Goal: Task Accomplishment & Management: Use online tool/utility

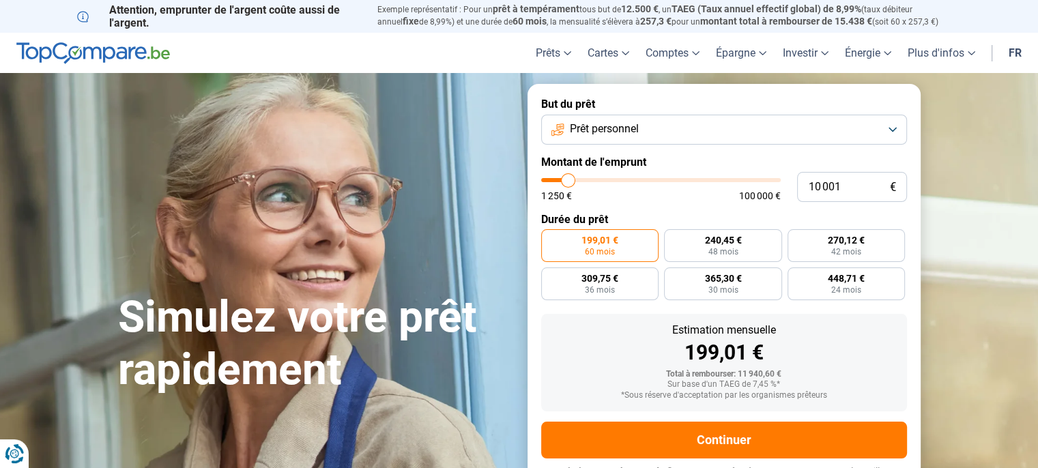
click at [891, 130] on button "Prêt personnel" at bounding box center [724, 130] width 366 height 30
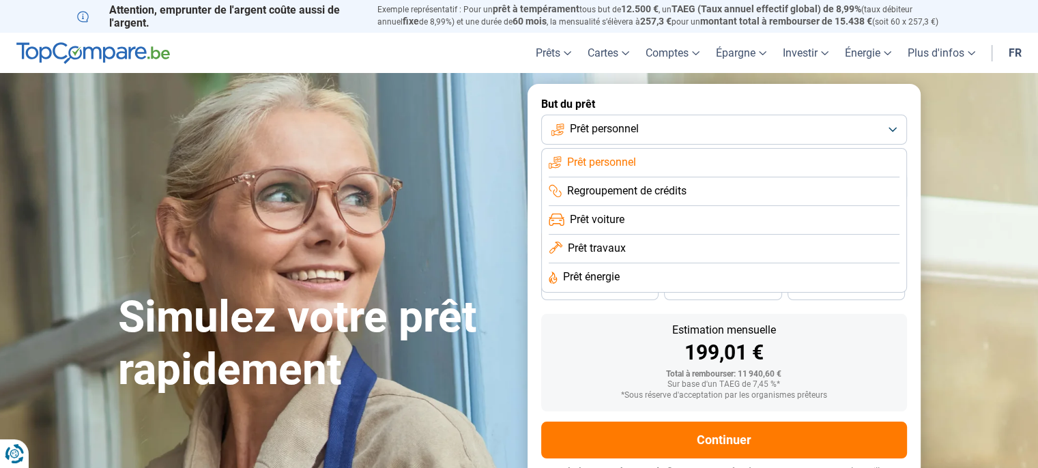
click at [891, 130] on button "Prêt personnel" at bounding box center [724, 130] width 366 height 30
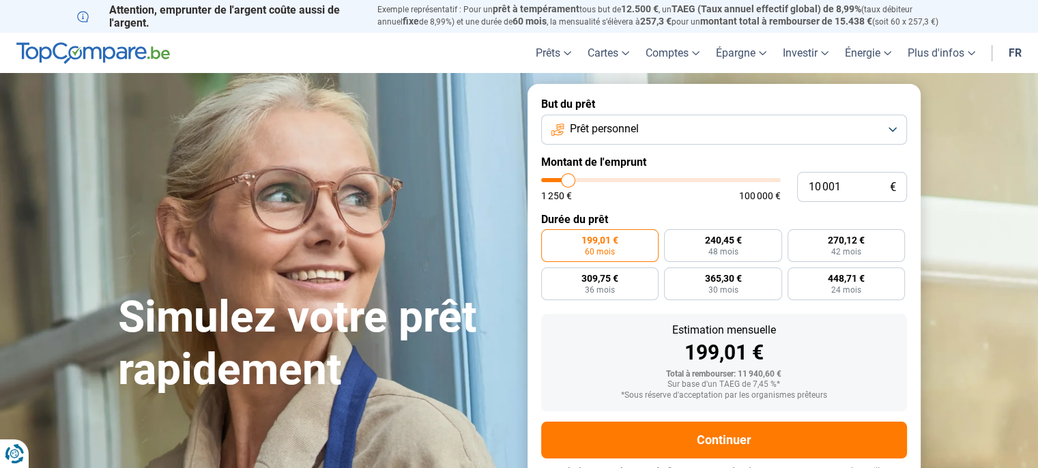
type input "10 750"
type input "10750"
type input "12 750"
type input "12750"
type input "14 500"
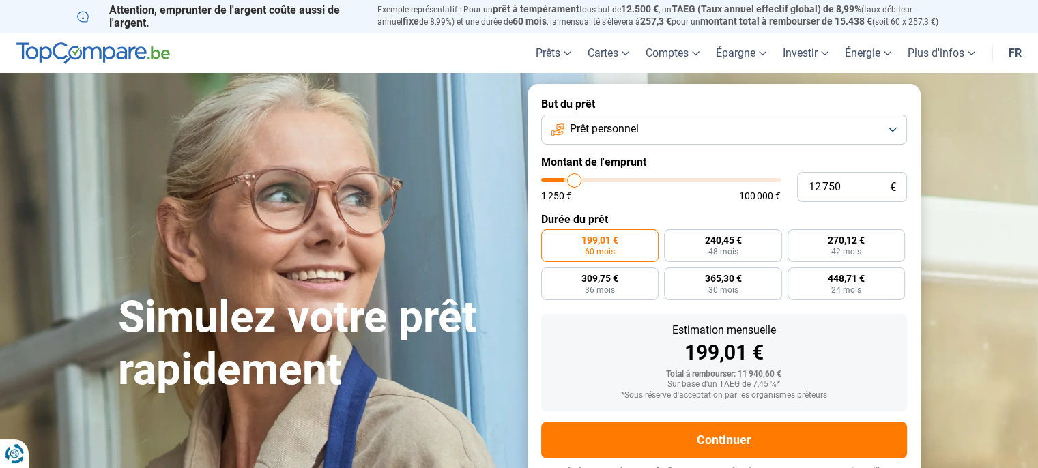
type input "14500"
type input "15 500"
type input "15500"
type input "16 250"
type input "16250"
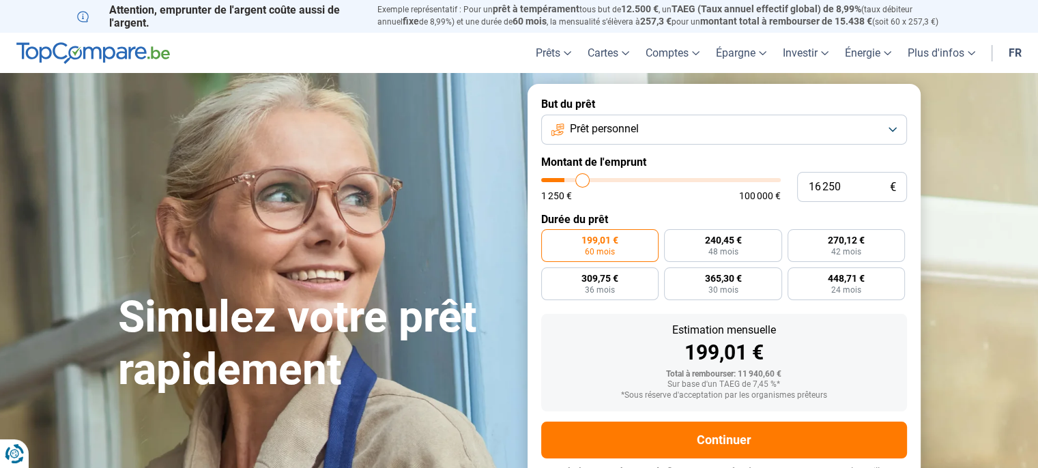
type input "17 500"
type input "17500"
type input "17 750"
type input "17750"
type input "18 250"
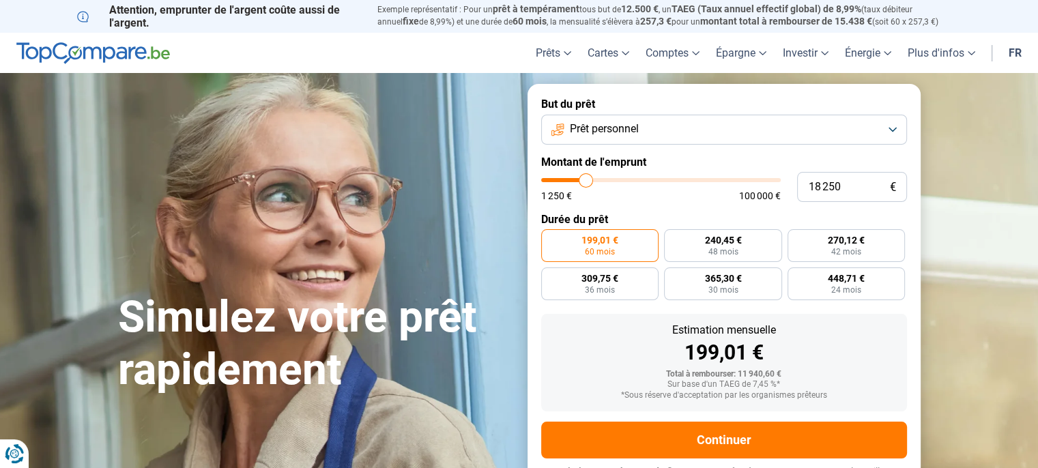
type input "18250"
type input "21 250"
type input "21250"
type input "25 750"
type input "25750"
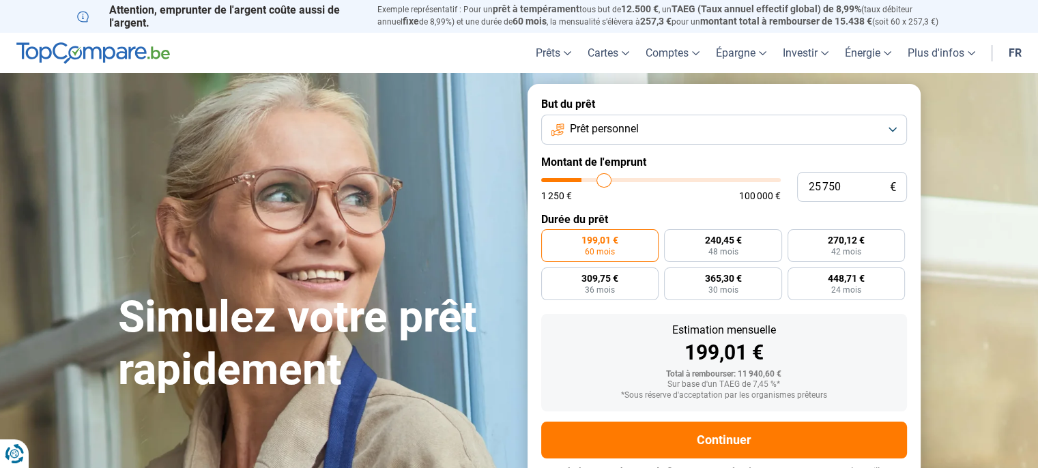
type input "26 250"
type input "26250"
type input "27 250"
type input "27250"
type input "29 250"
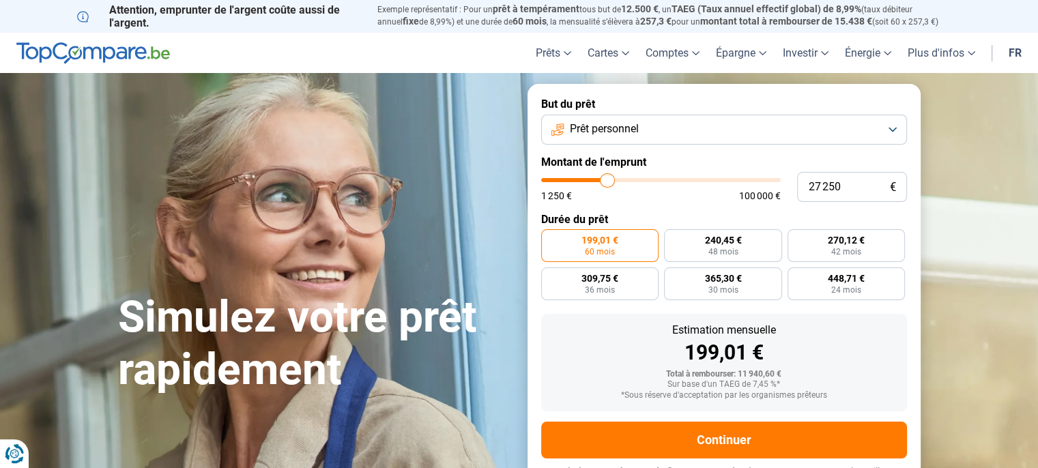
type input "29250"
type input "31 250"
type input "31250"
type input "32 250"
type input "32250"
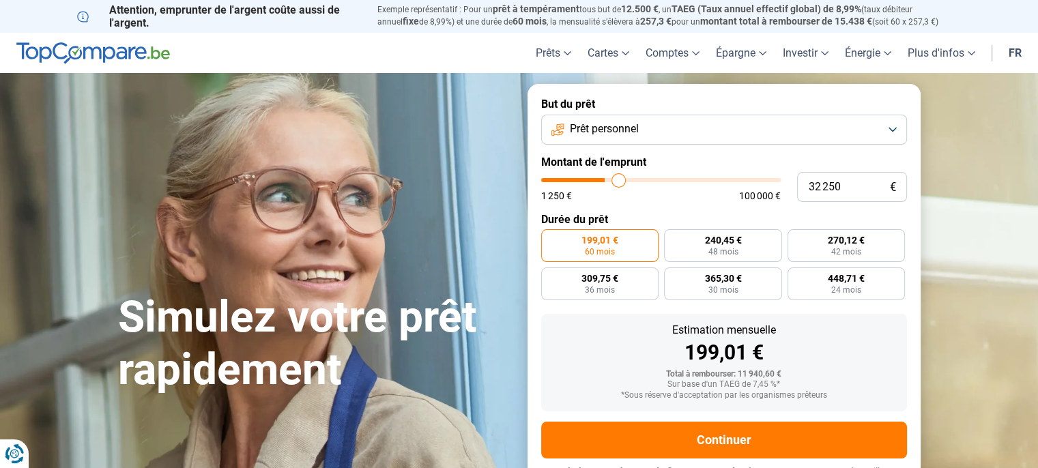
type input "32 750"
type input "32750"
type input "32 500"
type input "32500"
type input "32 250"
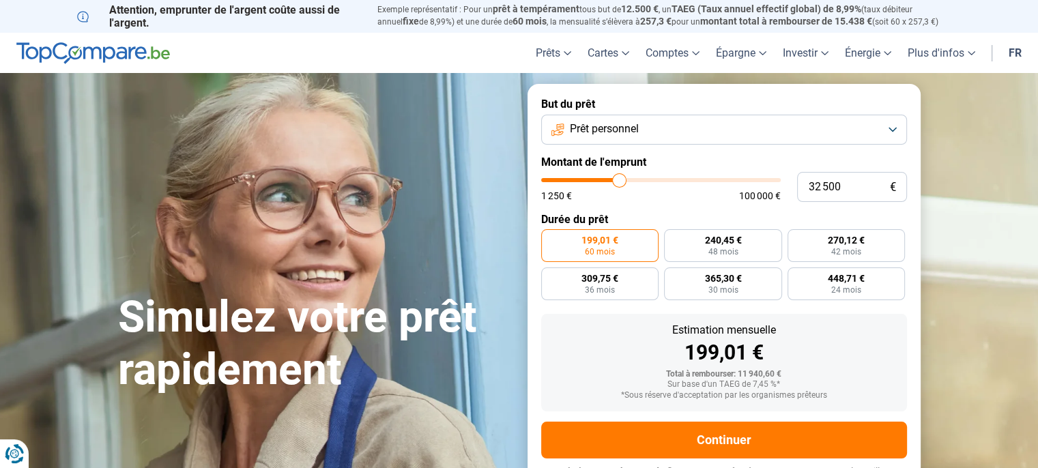
type input "32250"
type input "31 500"
type input "31500"
type input "30 250"
type input "30250"
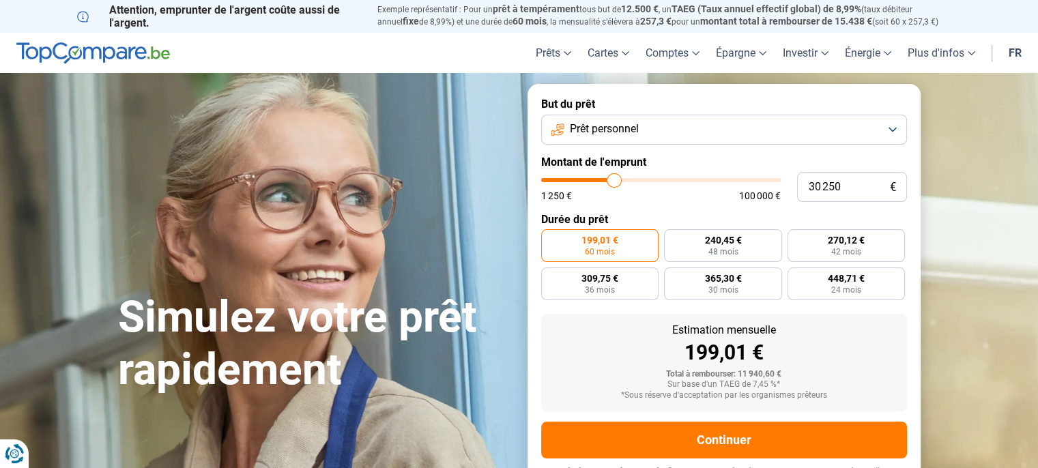
type input "29 750"
type input "29750"
type input "29 250"
type input "29250"
type input "27 750"
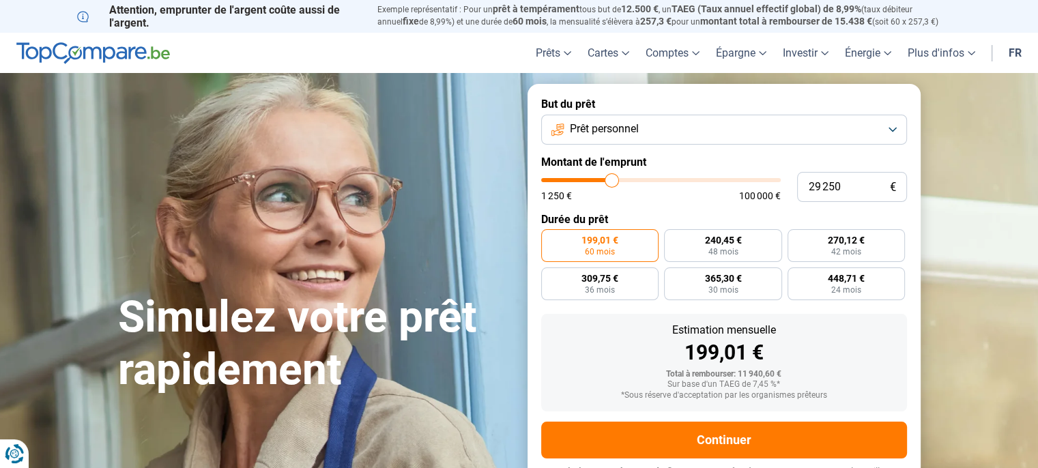
type input "27750"
type input "26 500"
type input "26500"
type input "25 250"
type input "25250"
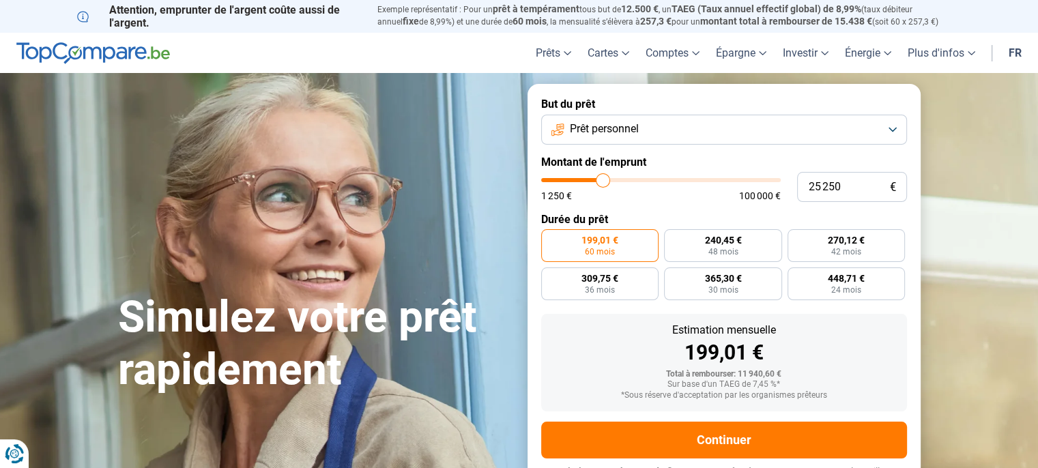
type input "24 000"
type input "24000"
type input "23 250"
type input "23250"
type input "22 000"
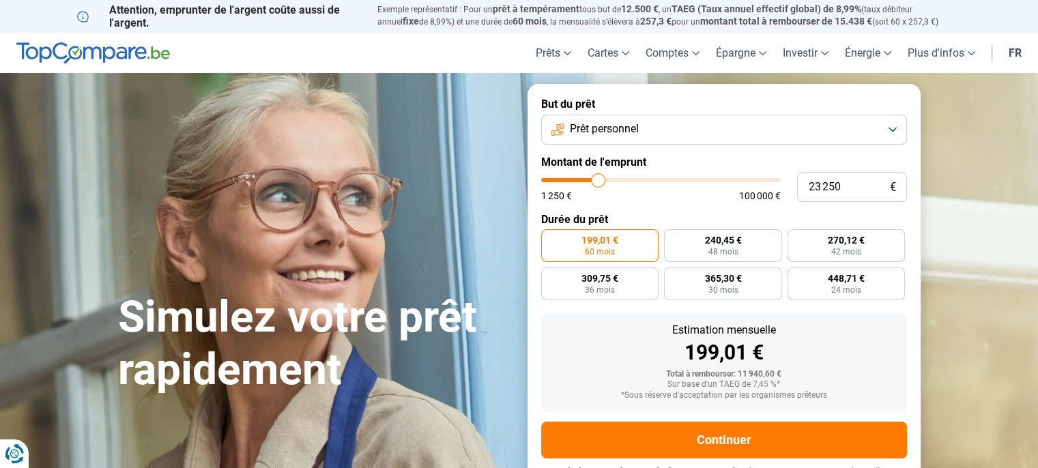
type input "22000"
type input "20 750"
type input "20750"
type input "19 750"
type input "19750"
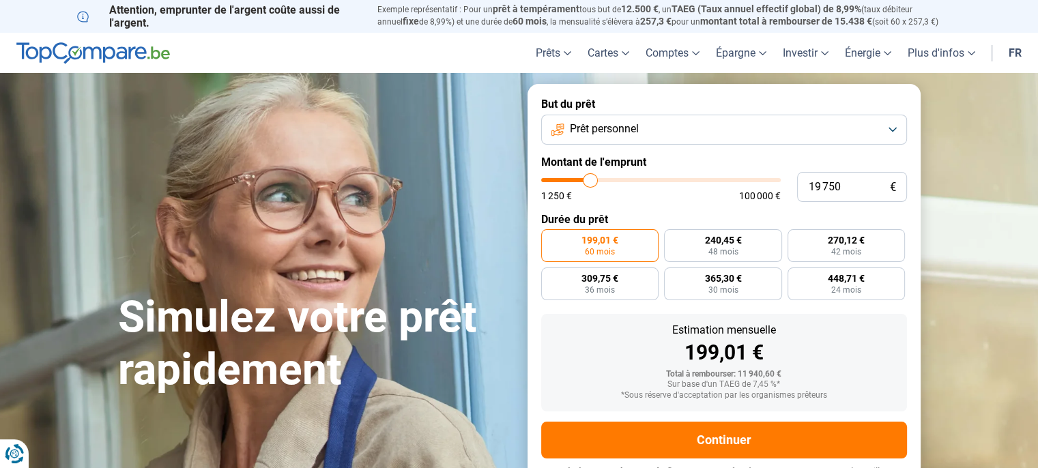
type input "19 500"
type input "19500"
type input "18 500"
type input "18500"
type input "15 500"
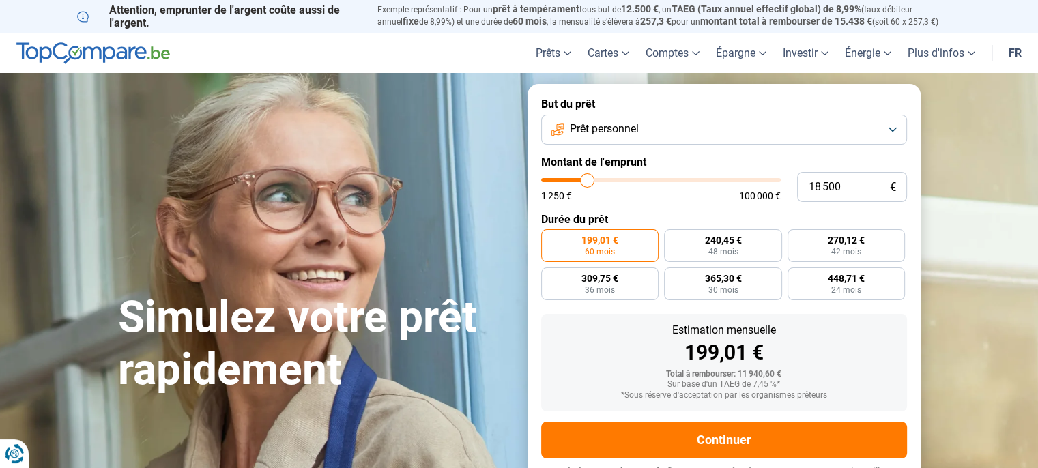
type input "15500"
type input "12 500"
type input "12500"
type input "12 000"
type input "12000"
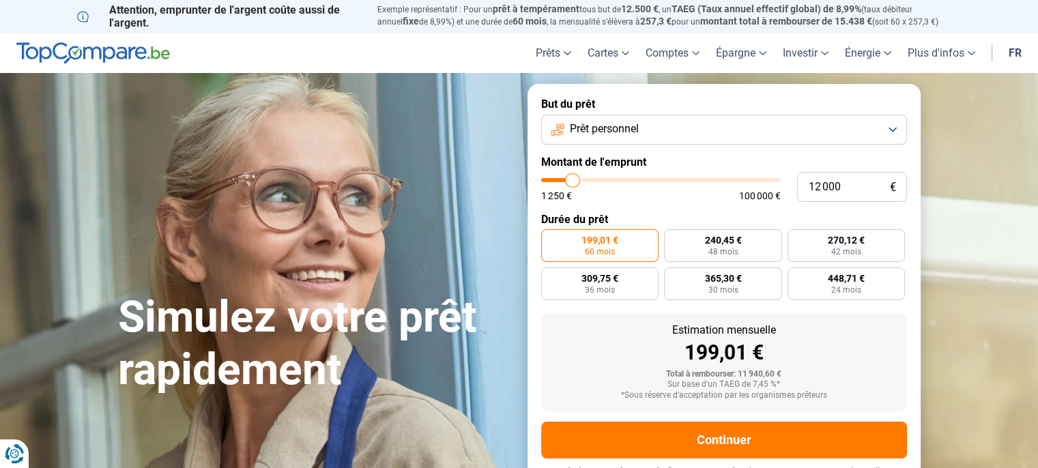
type input "10 000"
type input "10000"
type input "8 750"
type input "8750"
type input "8 250"
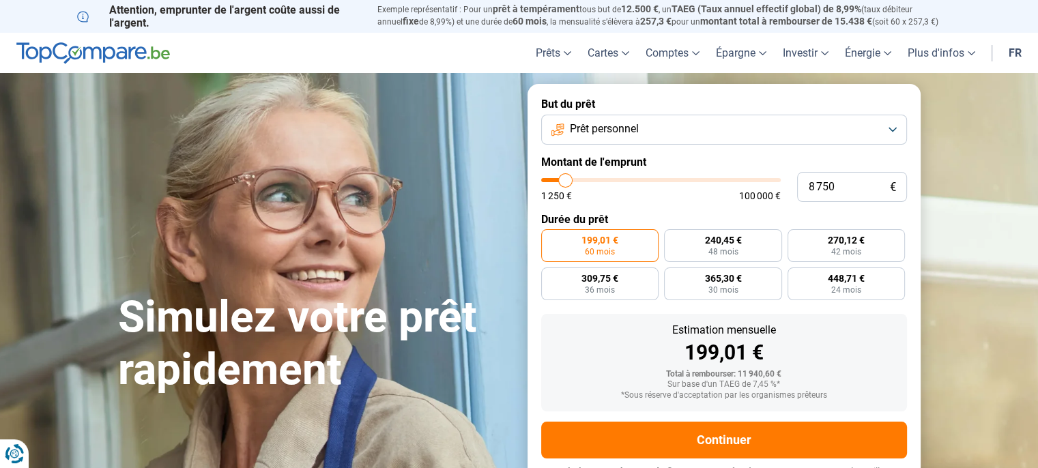
type input "8250"
type input "8 000"
type input "8000"
type input "6 500"
type input "6500"
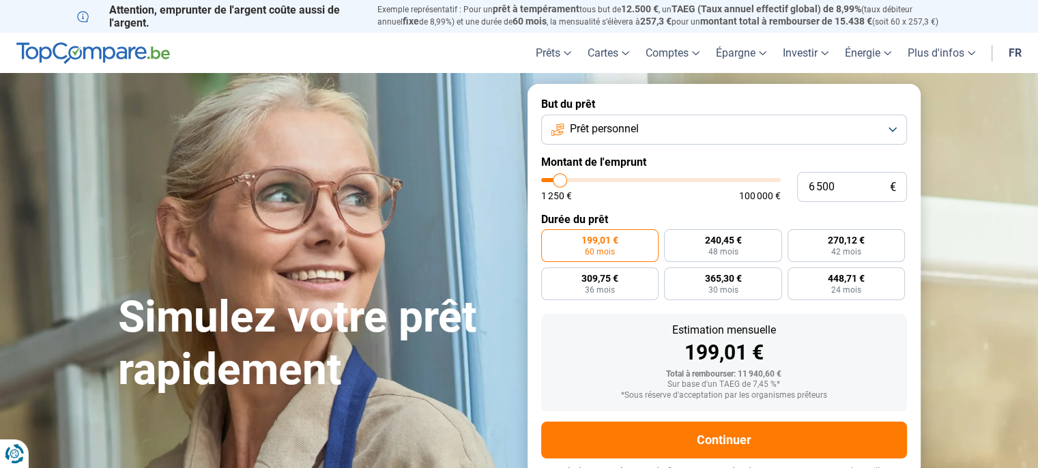
type input "6 000"
type input "6000"
type input "5 500"
type input "5500"
type input "6 250"
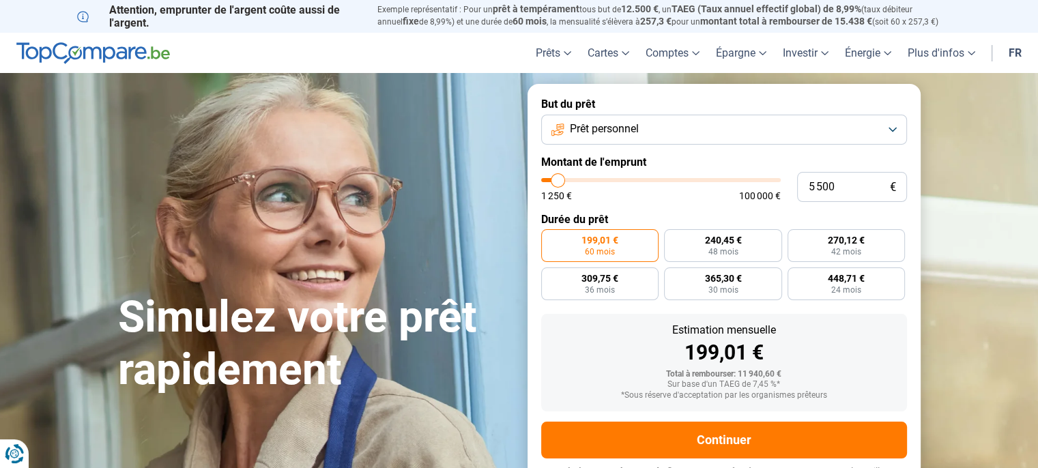
type input "6250"
type input "7 750"
type input "7750"
type input "9 000"
type input "9000"
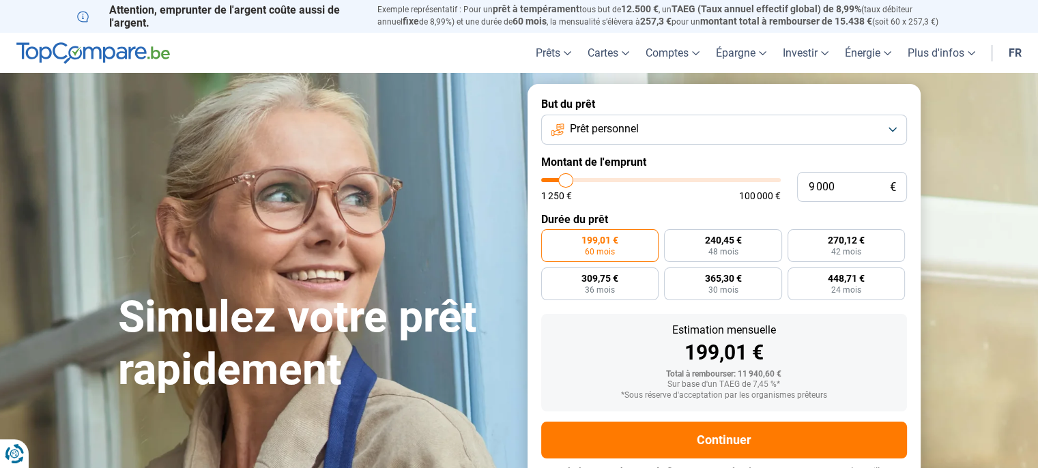
type input "9 500"
type input "9500"
type input "9 250"
type input "9250"
type input "9 000"
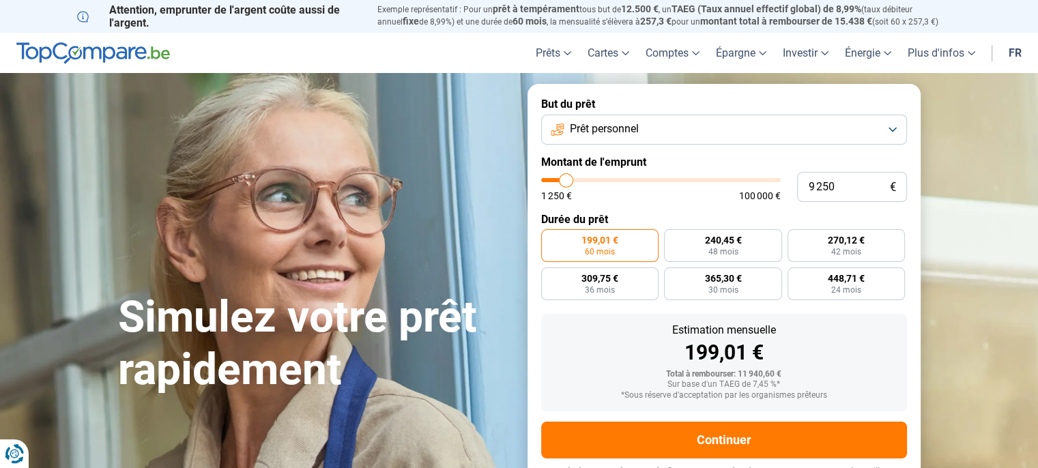
type input "9000"
type input "8 500"
type input "8500"
type input "8 000"
type input "8000"
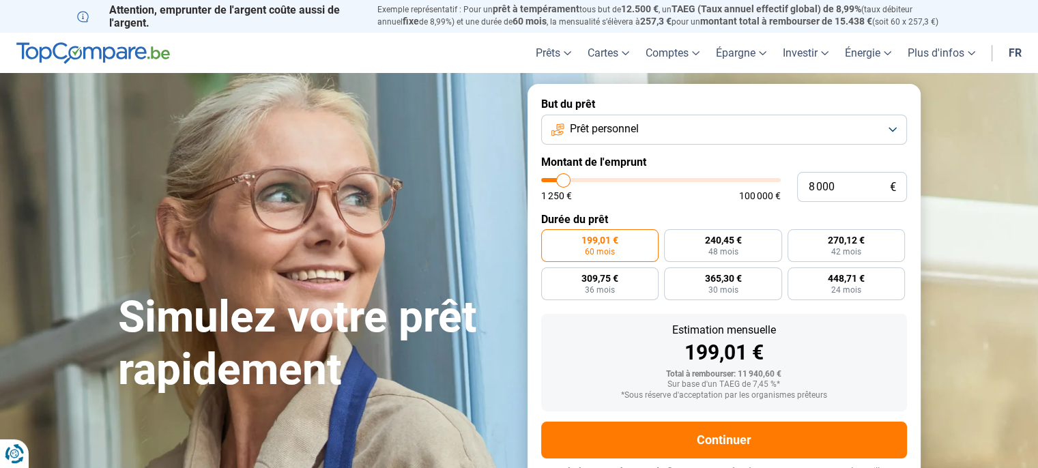
type input "7 250"
type input "7250"
type input "6 500"
type input "6500"
type input "6 000"
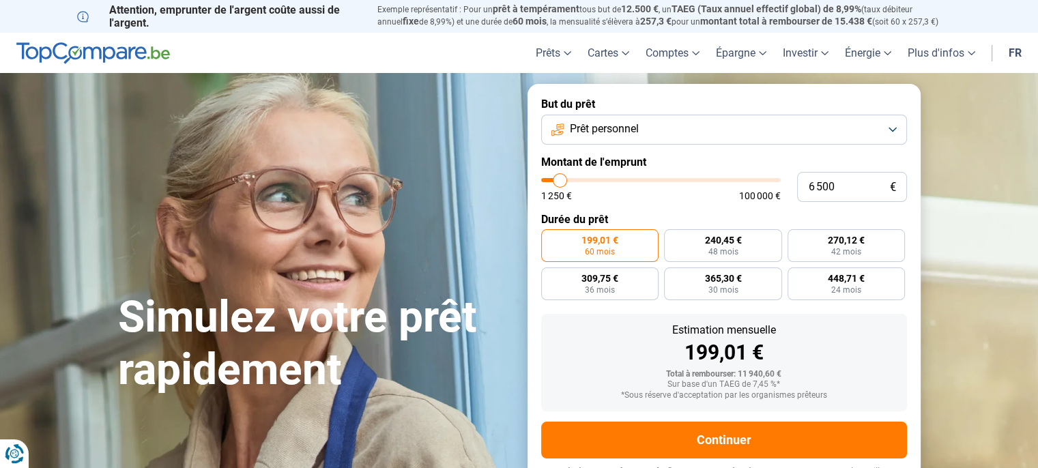
type input "6000"
type input "5 500"
type input "5500"
type input "5 250"
type input "5250"
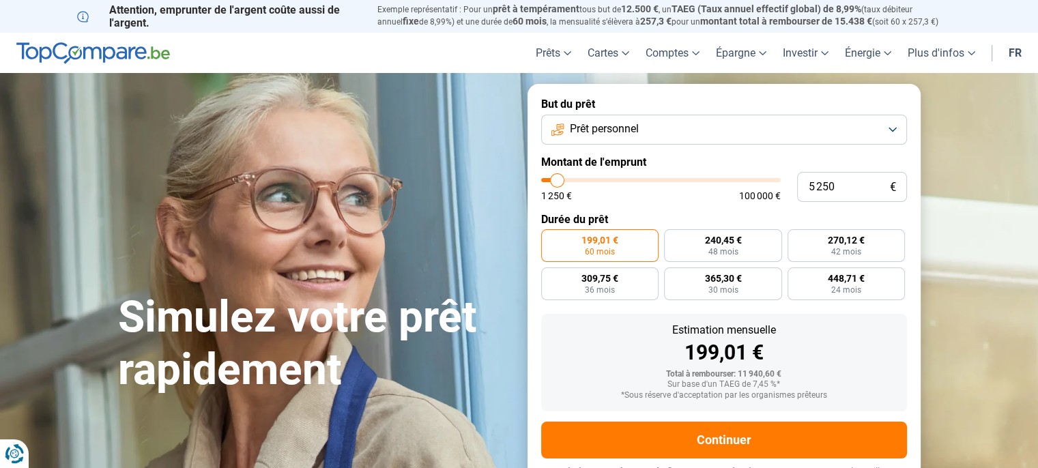
type input "4 250"
type input "4250"
type input "4 500"
type input "4500"
type input "4 750"
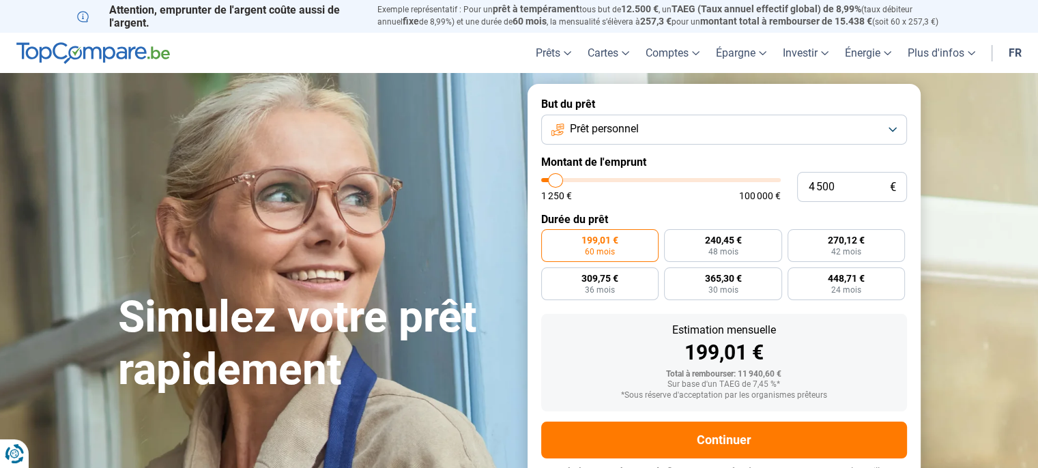
type input "4750"
type input "5 750"
type input "5750"
type input "6 250"
type input "6250"
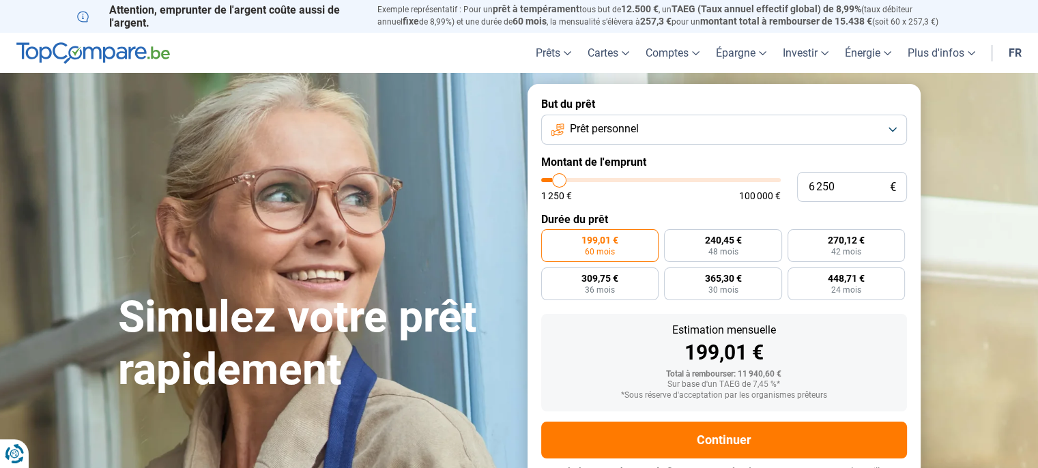
type input "6 750"
type input "6750"
type input "6 500"
type input "6500"
type input "6 000"
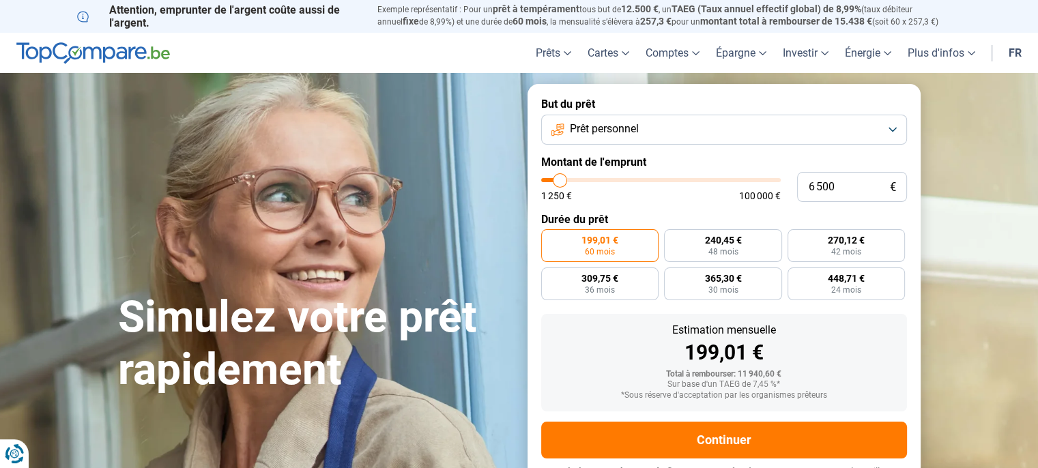
type input "6000"
type input "5 000"
type input "5000"
type input "4 250"
type input "4250"
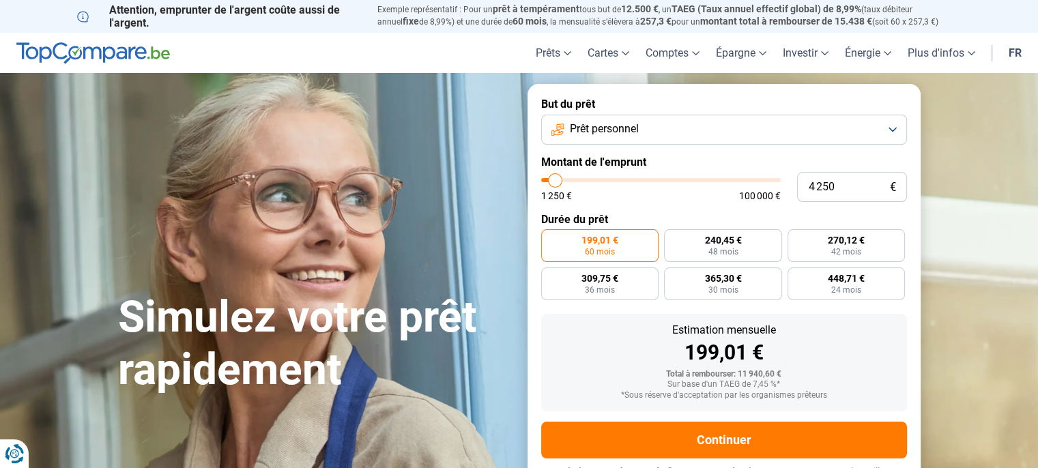
type input "4 000"
type input "4000"
type input "4 500"
type input "4500"
type input "6 000"
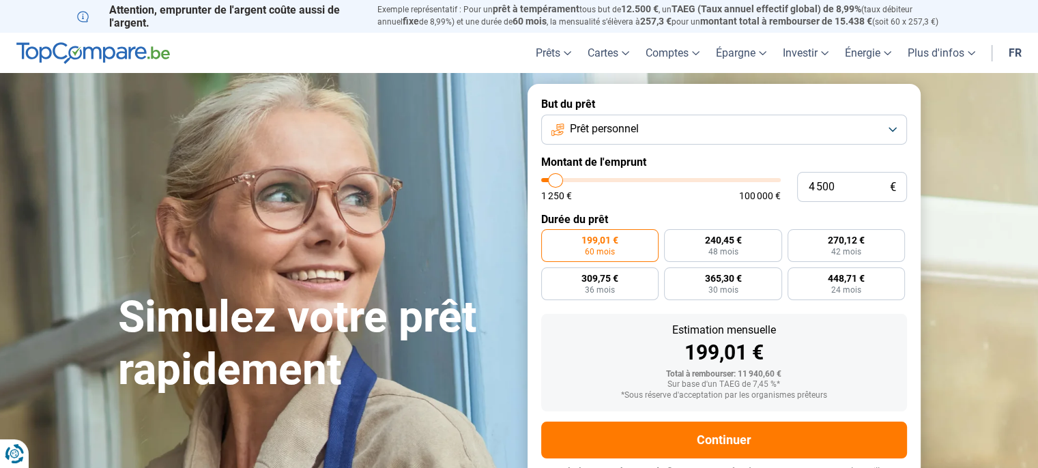
type input "6000"
type input "6 250"
type input "6250"
type input "7 750"
type input "7750"
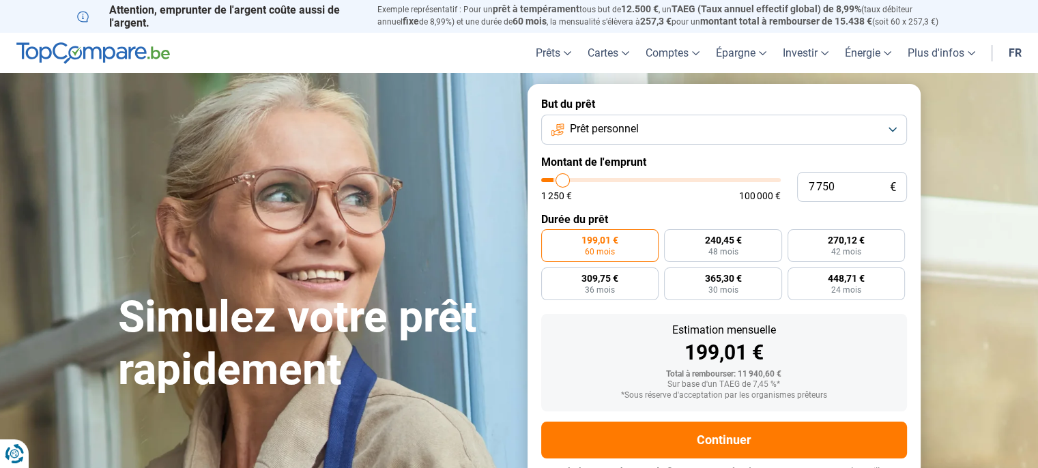
type input "8 500"
type input "8500"
type input "8 250"
type input "8250"
type input "7 250"
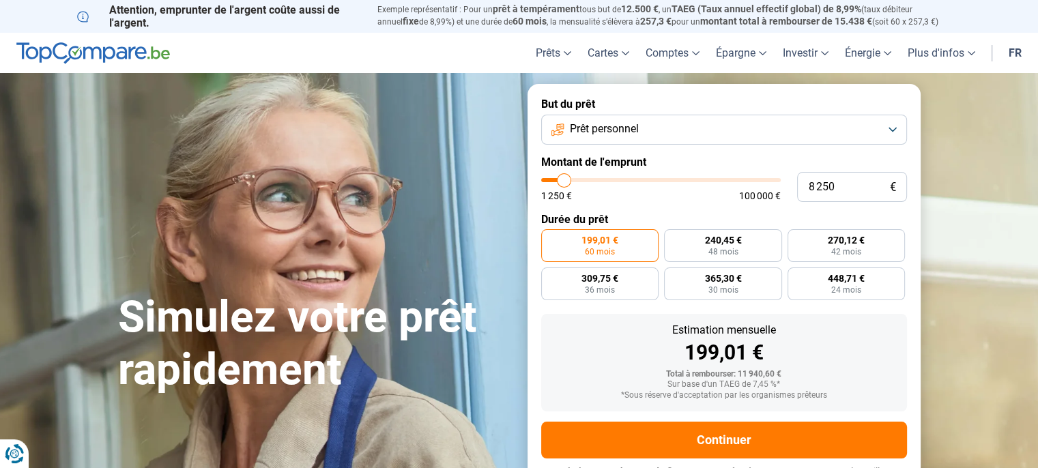
type input "7250"
type input "7 000"
type input "7000"
type input "6 500"
drag, startPoint x: 570, startPoint y: 183, endPoint x: 560, endPoint y: 188, distance: 11.0
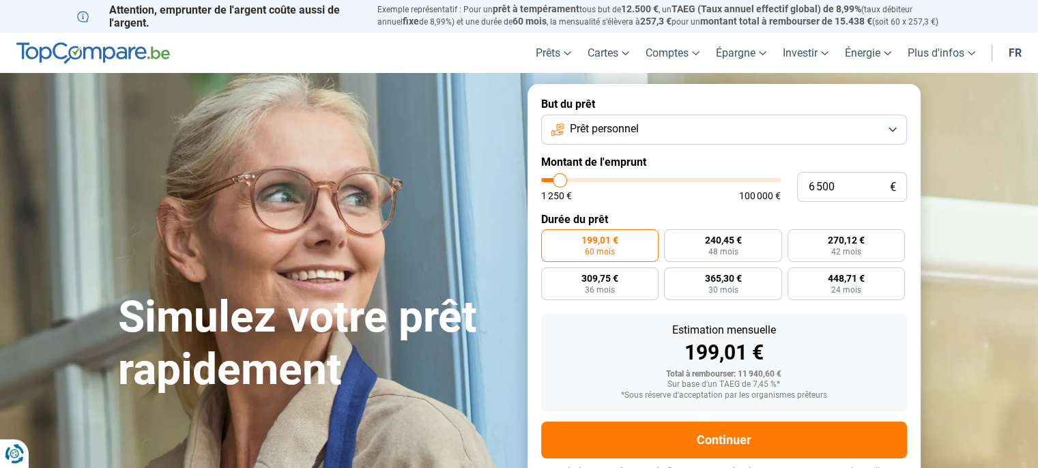
type input "6500"
click at [560, 182] on input "range" at bounding box center [660, 180] width 239 height 4
radio input "true"
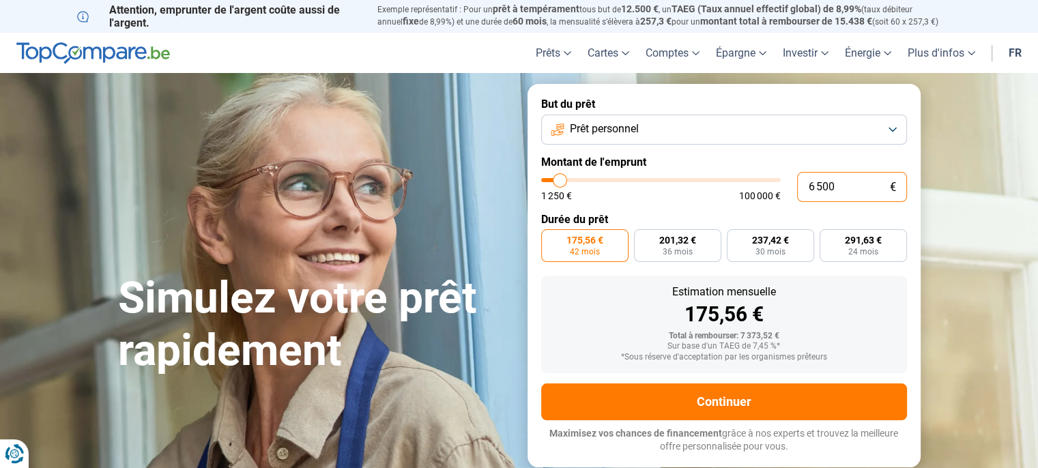
drag, startPoint x: 862, startPoint y: 186, endPoint x: 778, endPoint y: 205, distance: 85.4
click at [778, 205] on form "But du prêt Prêt personnel Montant de l'emprunt 6 500 € 1 250 € 100 000 € Durée…" at bounding box center [723, 275] width 393 height 383
type input "8"
type input "1250"
type input "80"
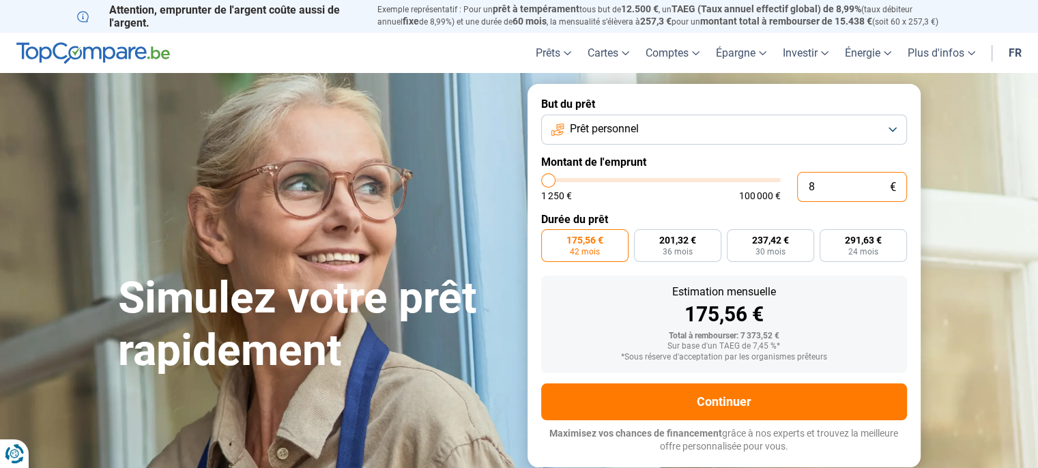
type input "1250"
type input "800"
type input "1250"
type input "8 000"
type input "8000"
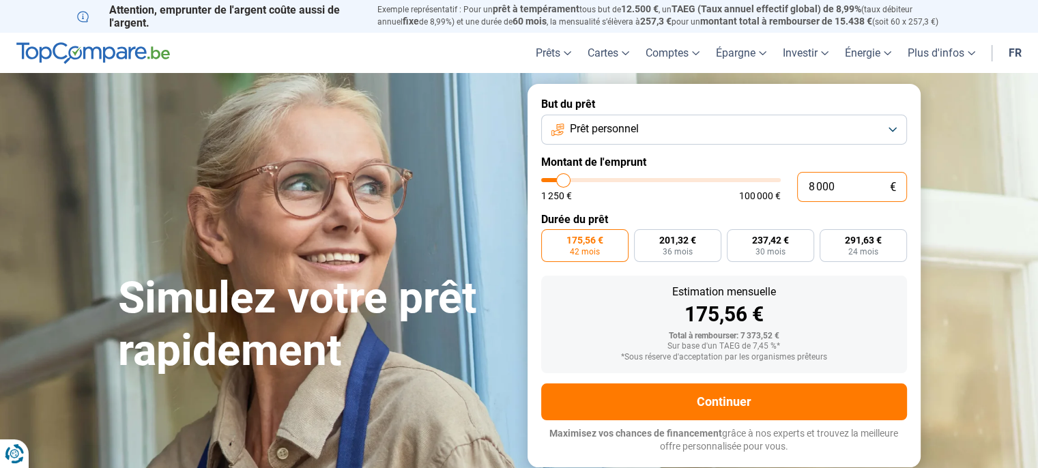
radio input "false"
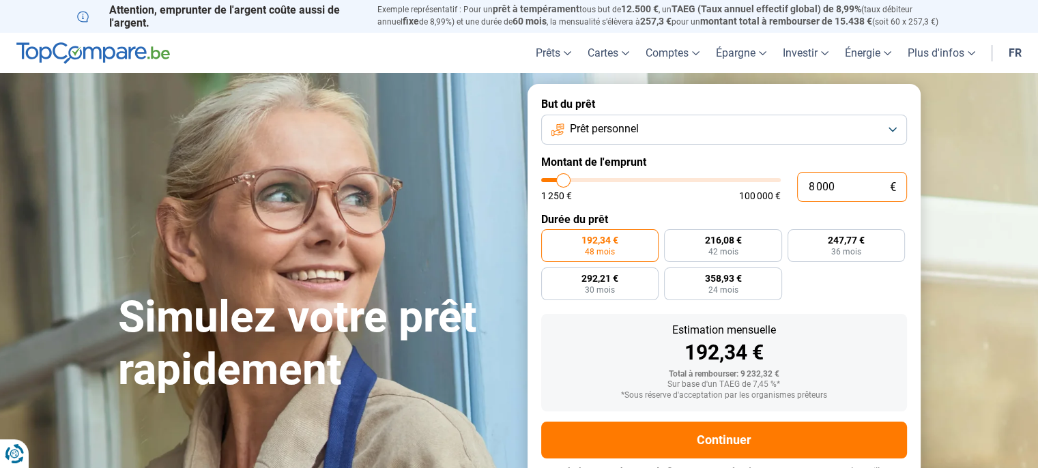
scroll to position [25, 0]
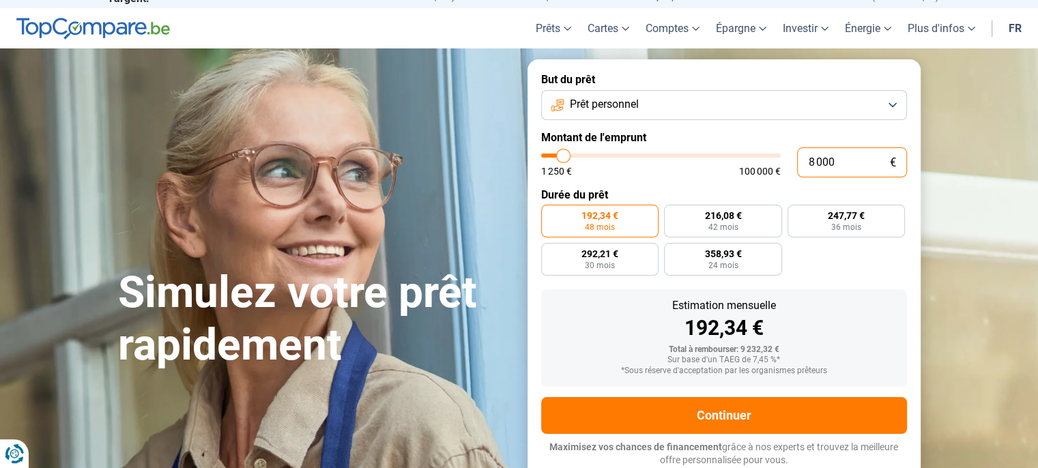
type input "8 000"
